Goal: Task Accomplishment & Management: Manage account settings

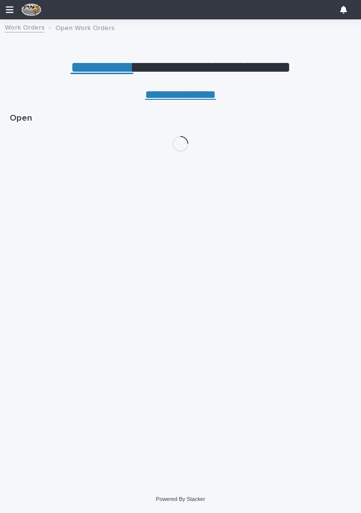
scroll to position [47, 0]
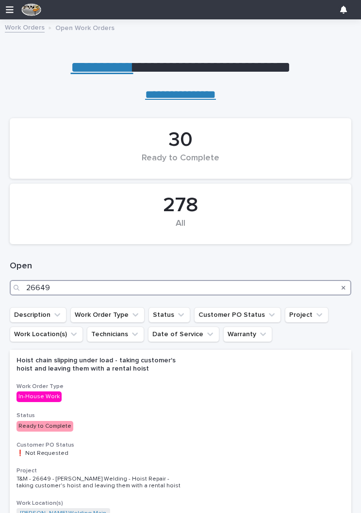
click at [85, 290] on input "26649" at bounding box center [180, 288] width 341 height 16
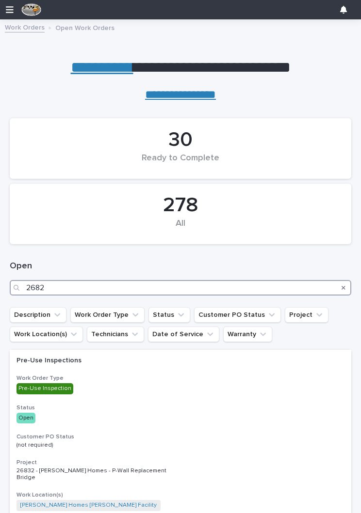
type input "26823"
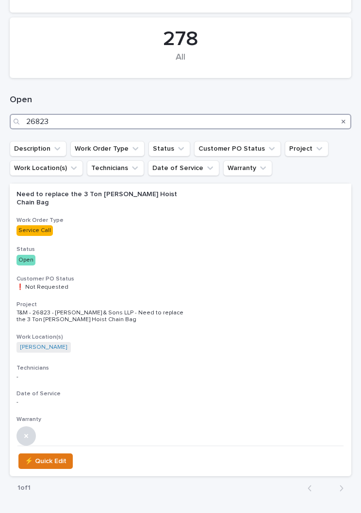
scroll to position [170, 0]
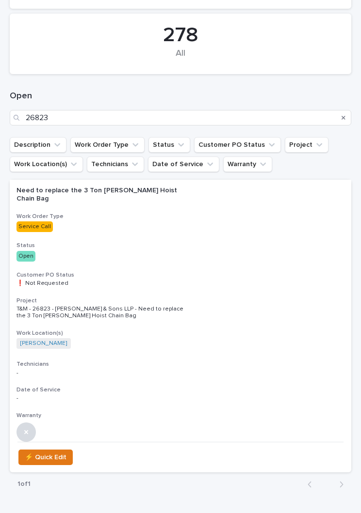
click at [220, 251] on p "Open" at bounding box center [180, 256] width 328 height 11
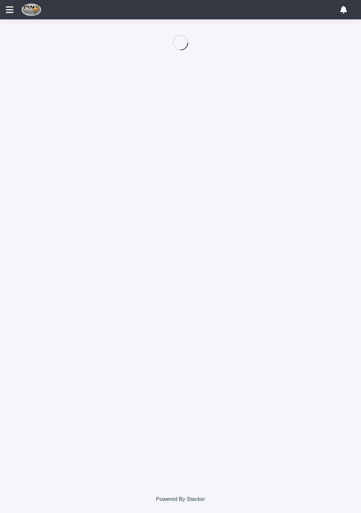
scroll to position [47, 0]
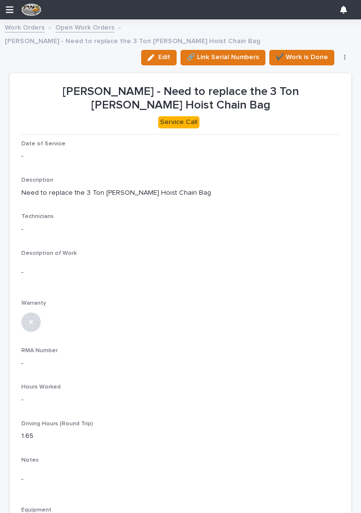
click at [154, 54] on icon "button" at bounding box center [150, 57] width 7 height 7
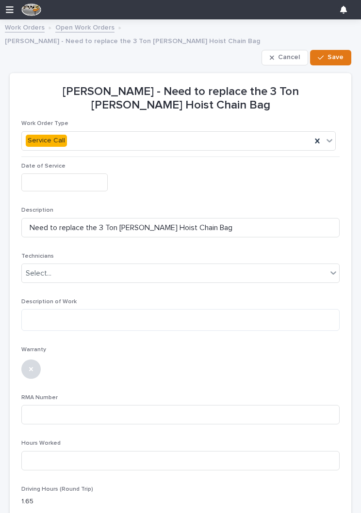
click at [58, 174] on input "text" at bounding box center [64, 183] width 86 height 18
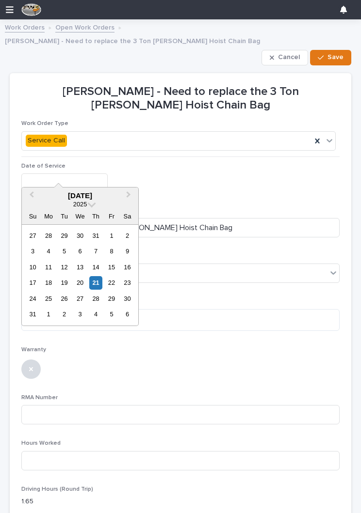
click at [95, 284] on div "21" at bounding box center [95, 282] width 13 height 13
type input "**********"
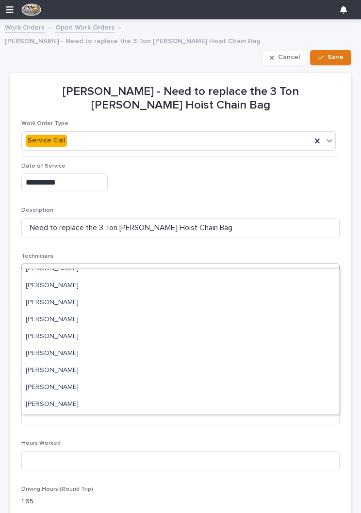
scroll to position [82, 0]
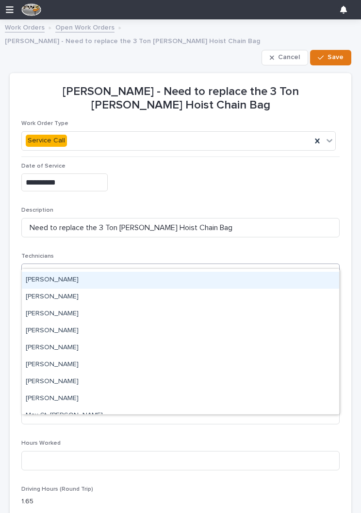
click at [123, 277] on div "[PERSON_NAME]" at bounding box center [180, 280] width 317 height 17
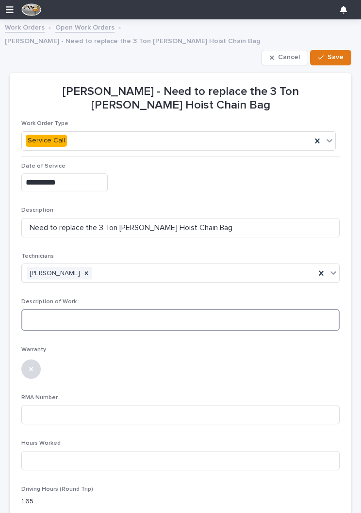
click at [148, 309] on textarea at bounding box center [180, 320] width 318 height 22
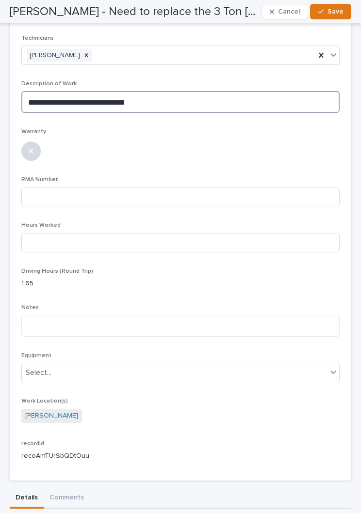
scroll to position [217, 0]
type textarea "**********"
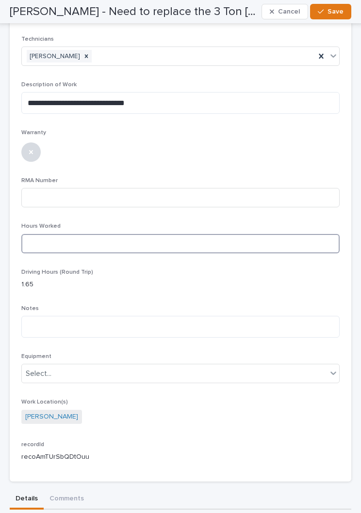
click at [222, 234] on input at bounding box center [180, 243] width 318 height 19
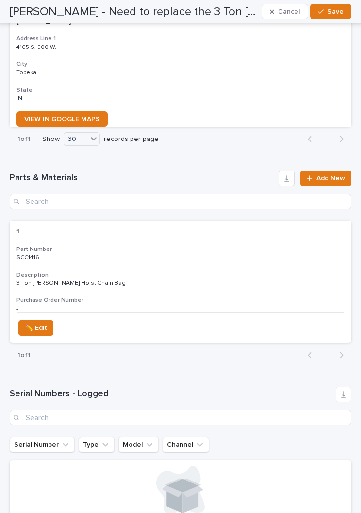
scroll to position [1731, 0]
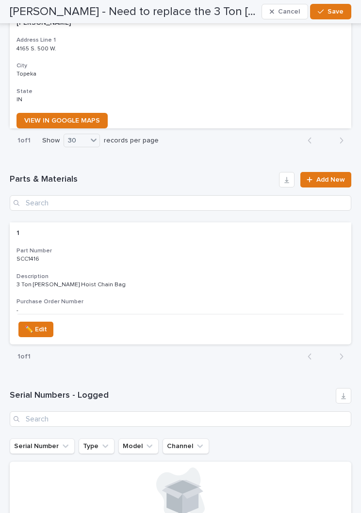
type input "1"
click at [327, 176] on span "Add New" at bounding box center [330, 179] width 29 height 7
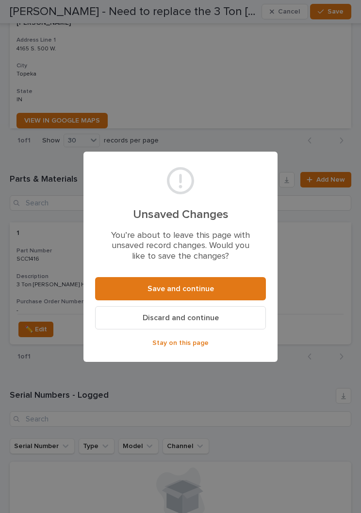
click at [223, 288] on button "Save and continue" at bounding box center [180, 288] width 171 height 23
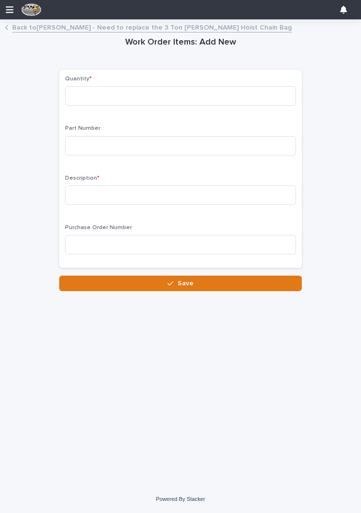
scroll to position [47, 0]
click at [144, 96] on input at bounding box center [180, 95] width 231 height 19
type input "1"
click at [150, 154] on input at bounding box center [180, 145] width 231 height 19
type input "600-50015"
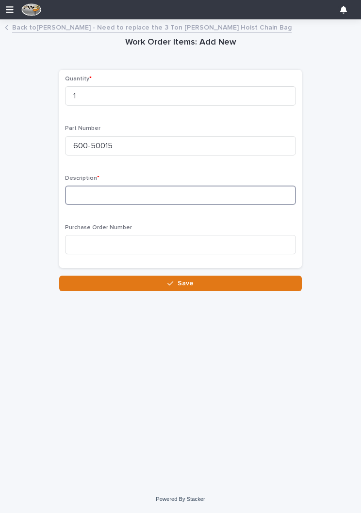
click at [220, 195] on input at bounding box center [180, 195] width 231 height 19
type input "Safety latch- 3 Ton - [PERSON_NAME]"
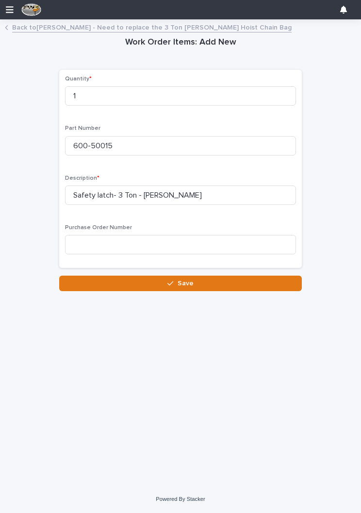
click at [211, 282] on button "Save" at bounding box center [180, 284] width 242 height 16
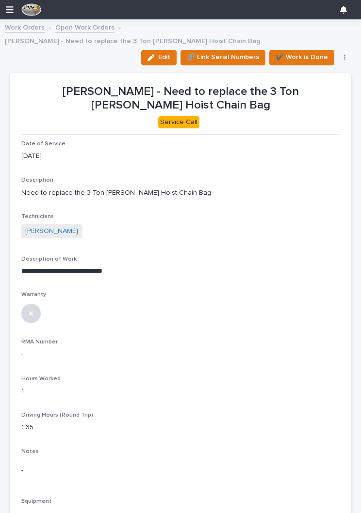
scroll to position [0, 4]
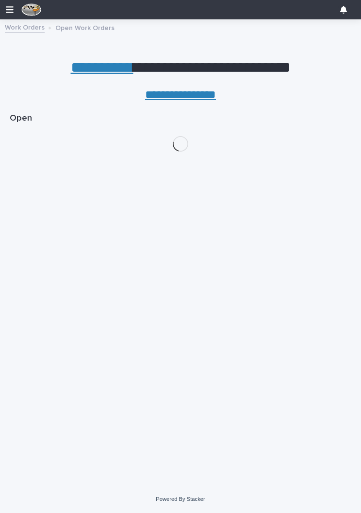
scroll to position [0, 4]
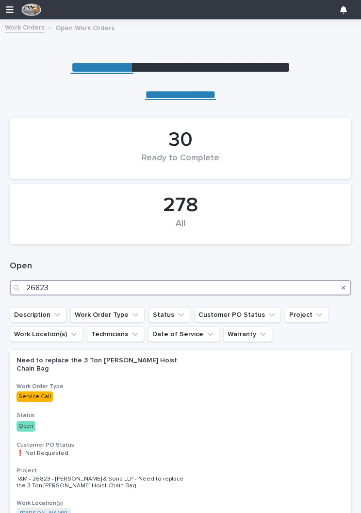
click at [152, 288] on input "26823" at bounding box center [180, 288] width 341 height 16
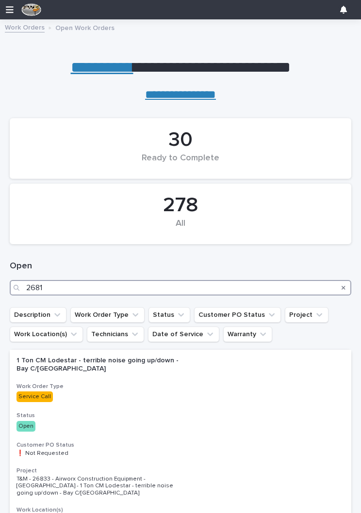
type input "26812"
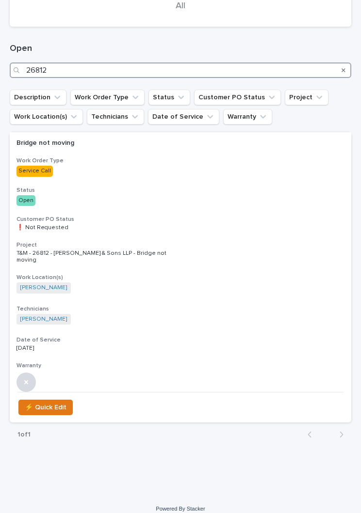
scroll to position [217, 0]
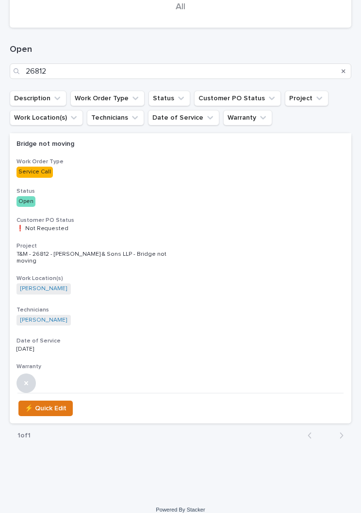
click at [261, 231] on div "Bridge not moving Work Order Type Service Call Status Open Customer PO Status ❗…" at bounding box center [180, 263] width 341 height 260
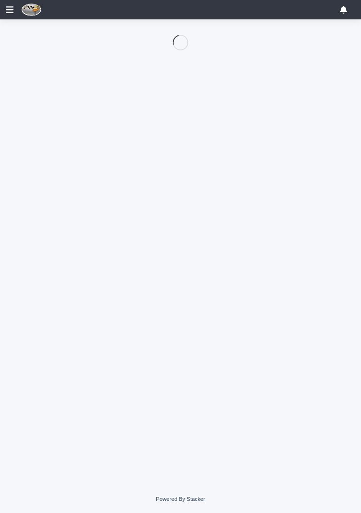
scroll to position [47, 0]
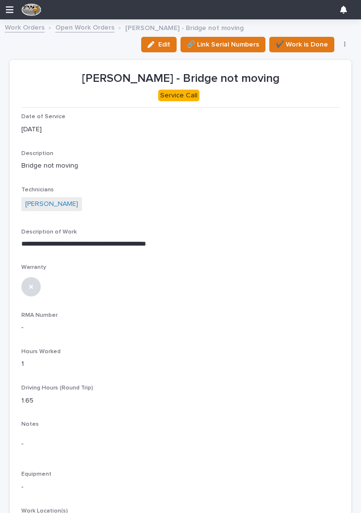
click at [153, 46] on icon "button" at bounding box center [150, 44] width 7 height 7
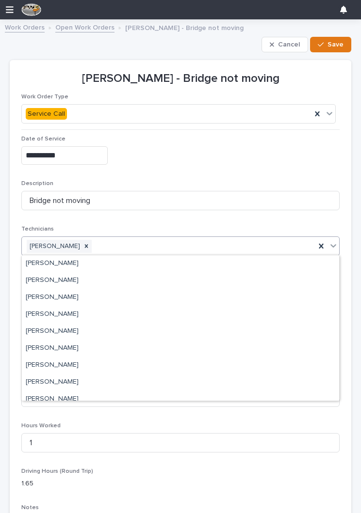
scroll to position [51, 0]
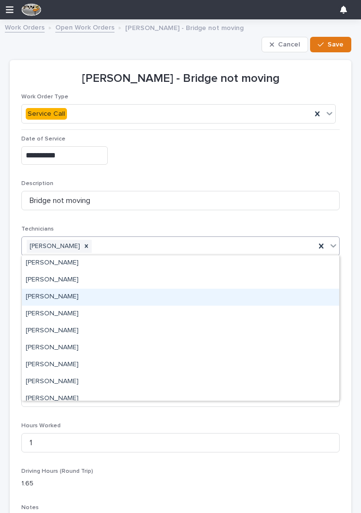
click at [142, 299] on div "[PERSON_NAME]" at bounding box center [180, 297] width 317 height 17
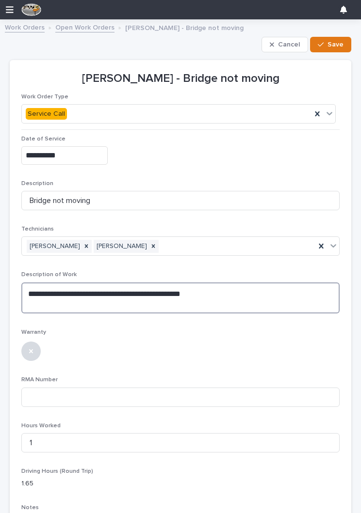
click at [234, 293] on textarea "**********" at bounding box center [180, 298] width 318 height 31
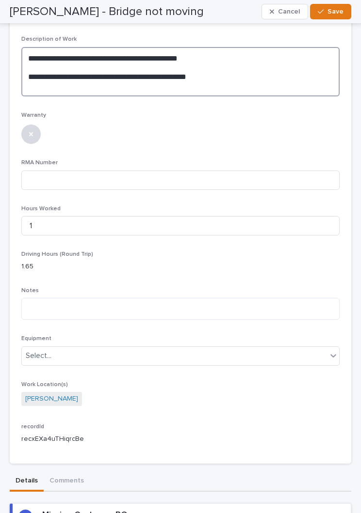
scroll to position [235, 0]
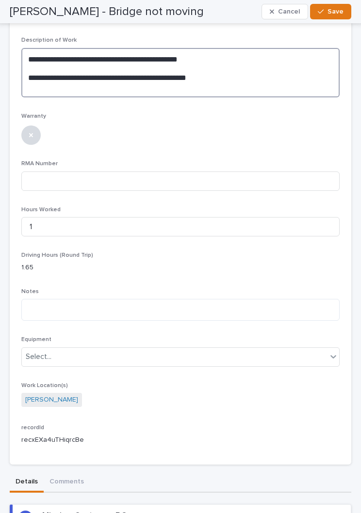
type textarea "**********"
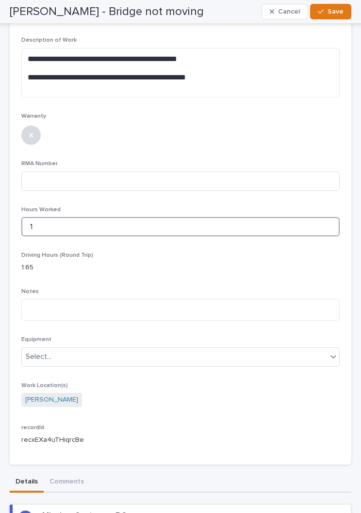
click at [44, 225] on input "1" at bounding box center [180, 226] width 318 height 19
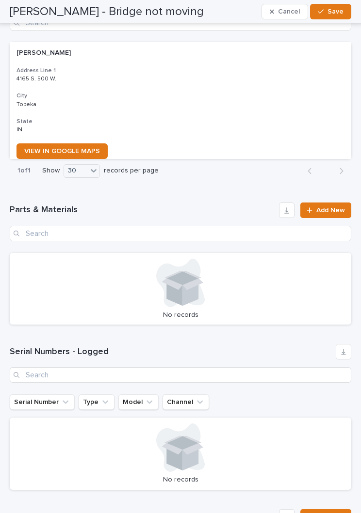
scroll to position [1701, 0]
type input "2"
click at [325, 207] on span "Add New" at bounding box center [330, 210] width 29 height 7
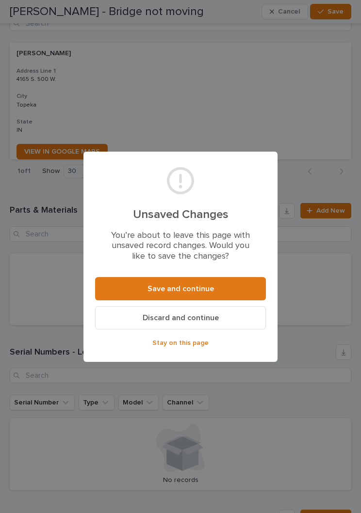
click at [220, 287] on button "Save and continue" at bounding box center [180, 288] width 171 height 23
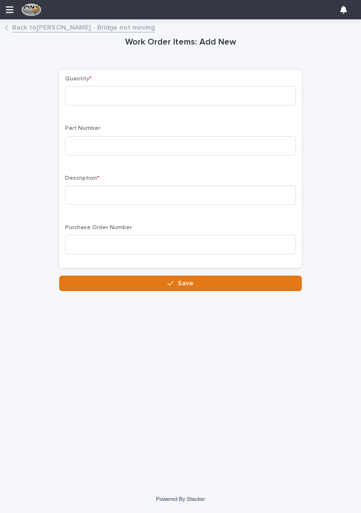
scroll to position [0, 4]
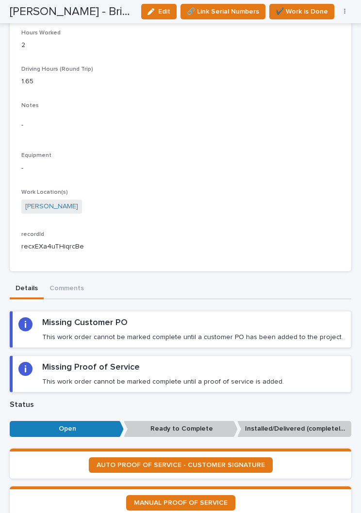
scroll to position [337, 0]
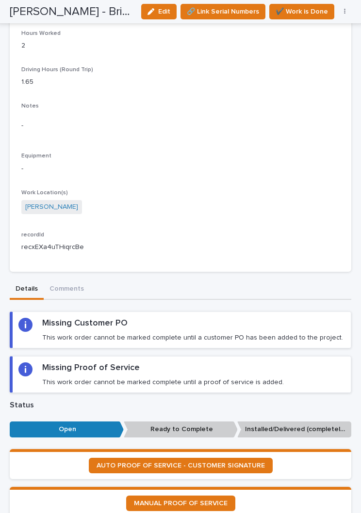
click at [246, 462] on span "AUTO PROOF OF SERVICE - CUSTOMER SIGNATURE" at bounding box center [180, 465] width 168 height 7
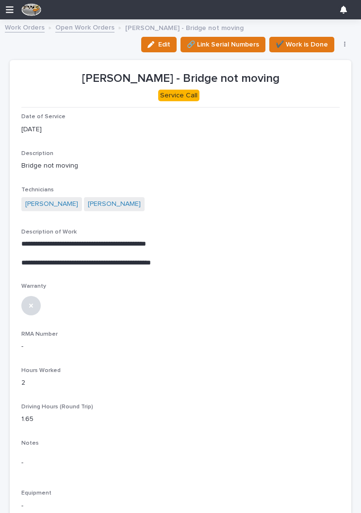
scroll to position [0, 0]
click at [299, 43] on span "✔️ Work is Done" at bounding box center [301, 45] width 52 height 12
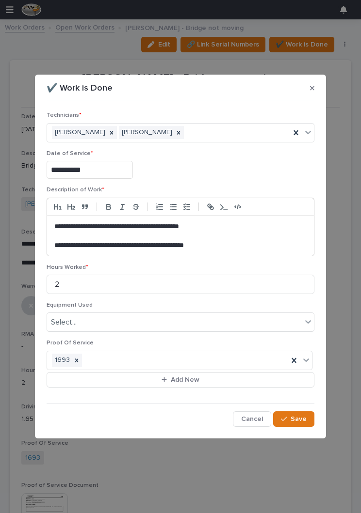
click at [294, 417] on span "Save" at bounding box center [298, 419] width 16 height 9
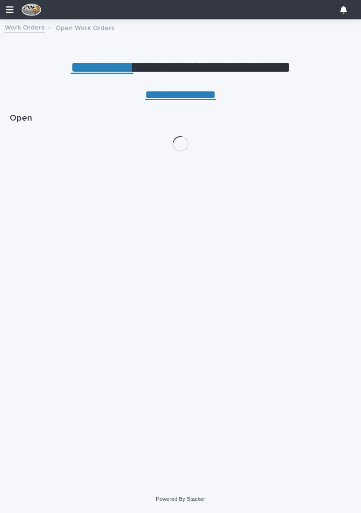
scroll to position [0, 4]
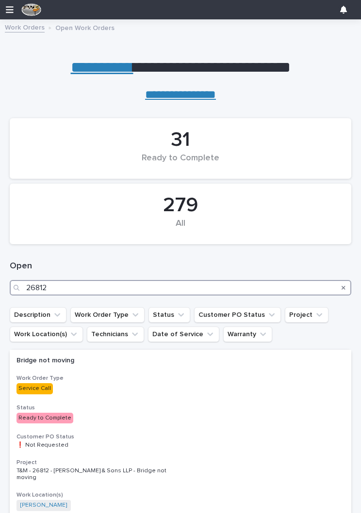
click at [163, 284] on input "26812" at bounding box center [180, 288] width 341 height 16
type input "26823"
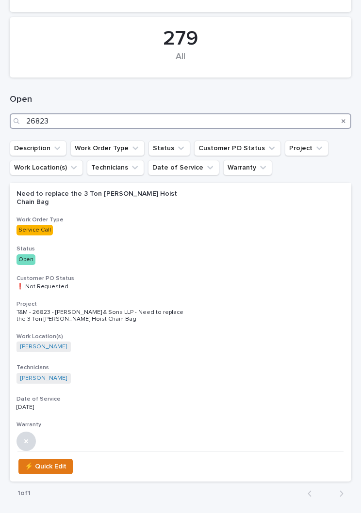
scroll to position [192, 0]
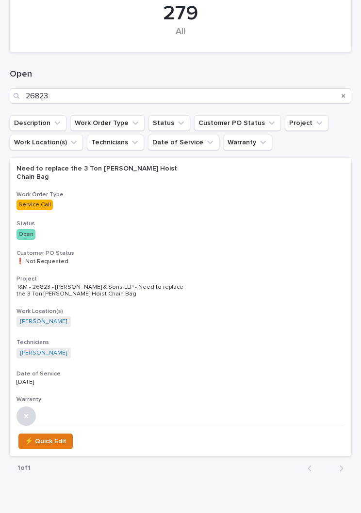
click at [127, 220] on h3 "Status" at bounding box center [180, 224] width 328 height 8
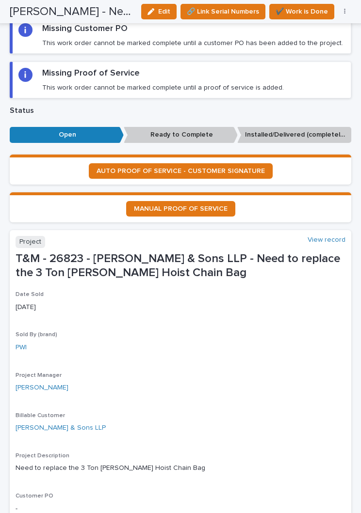
scroll to position [641, 0]
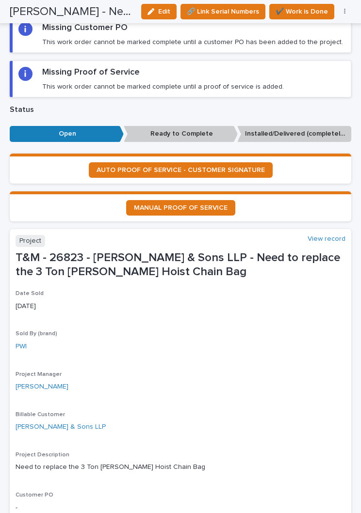
click at [246, 167] on span "AUTO PROOF OF SERVICE - CUSTOMER SIGNATURE" at bounding box center [180, 170] width 168 height 7
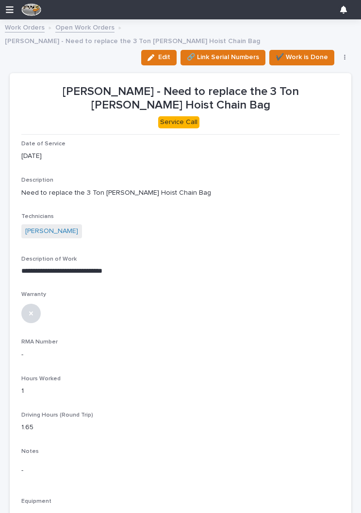
scroll to position [0, 0]
click at [299, 51] on span "✔️ Work is Done" at bounding box center [301, 57] width 52 height 12
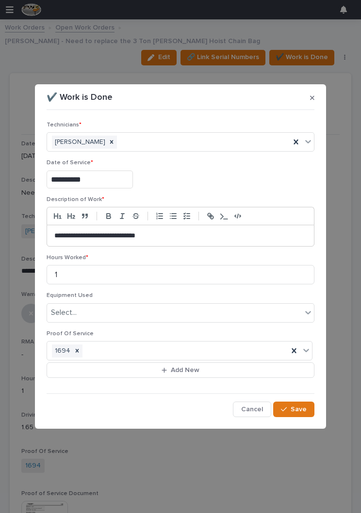
click at [295, 409] on span "Save" at bounding box center [298, 409] width 16 height 9
